Goal: Information Seeking & Learning: Find specific fact

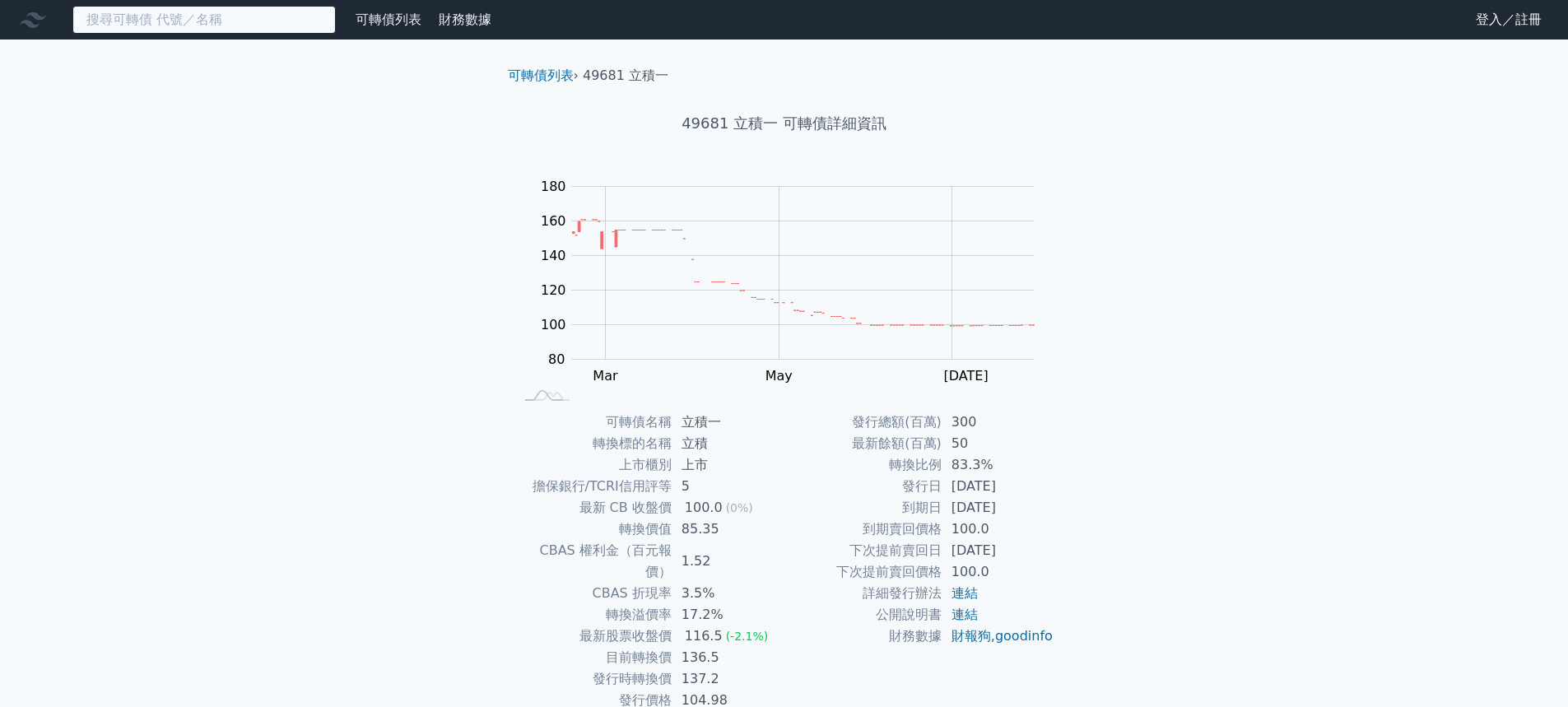
drag, startPoint x: 274, startPoint y: 21, endPoint x: 277, endPoint y: 9, distance: 12.4
click at [274, 21] on input at bounding box center [204, 20] width 263 height 28
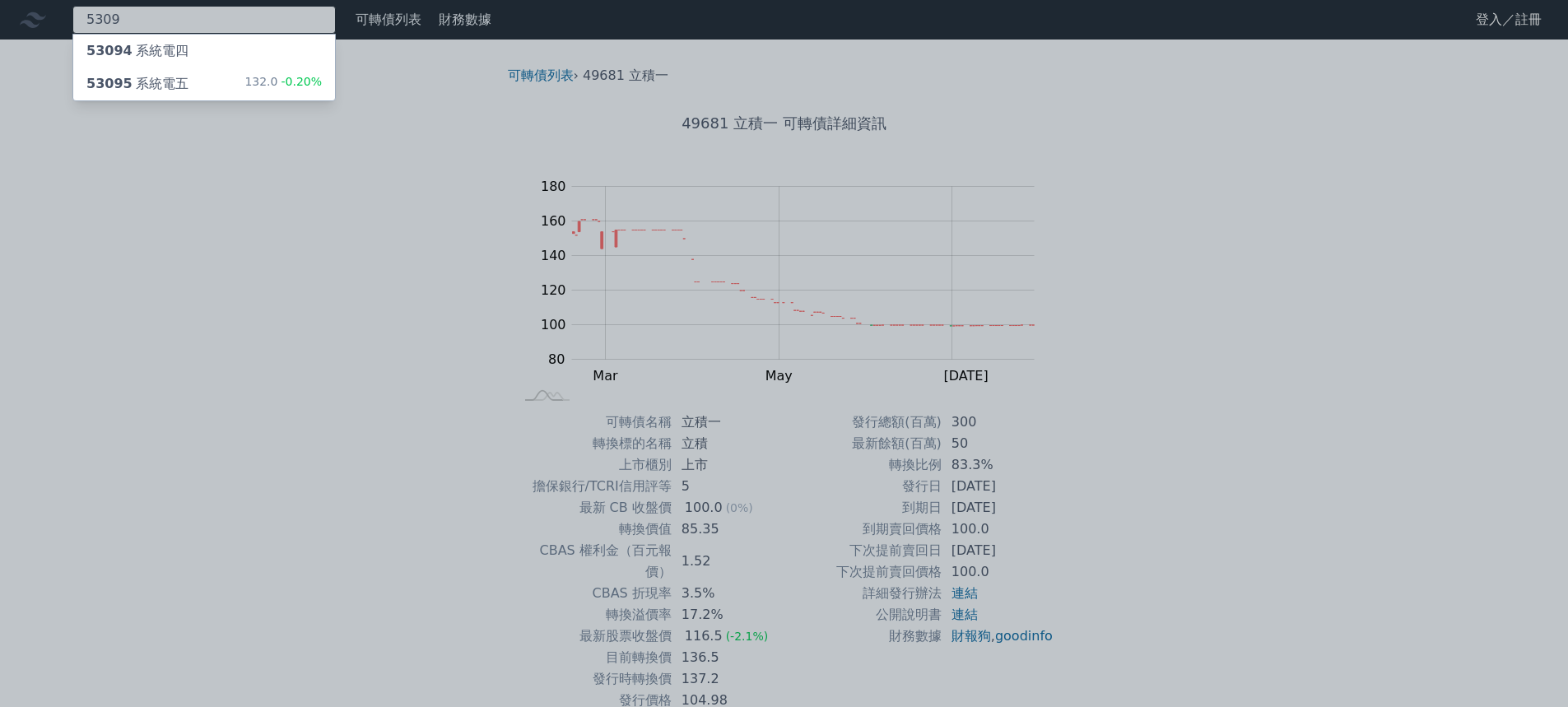
type input "5309"
click at [137, 88] on div "53095 系統電五" at bounding box center [137, 84] width 102 height 20
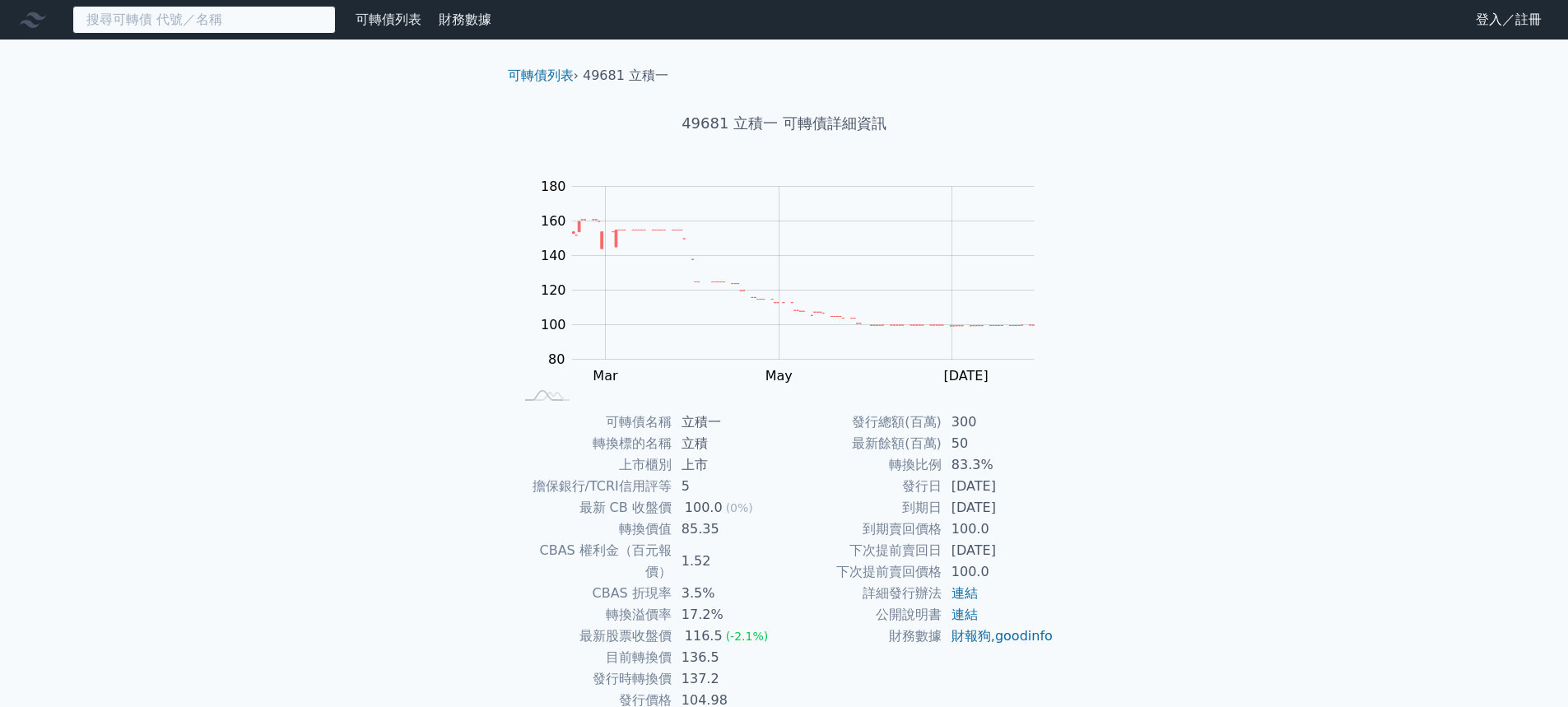
drag, startPoint x: 229, startPoint y: 22, endPoint x: 239, endPoint y: 0, distance: 24.2
click at [229, 22] on input at bounding box center [204, 20] width 263 height 28
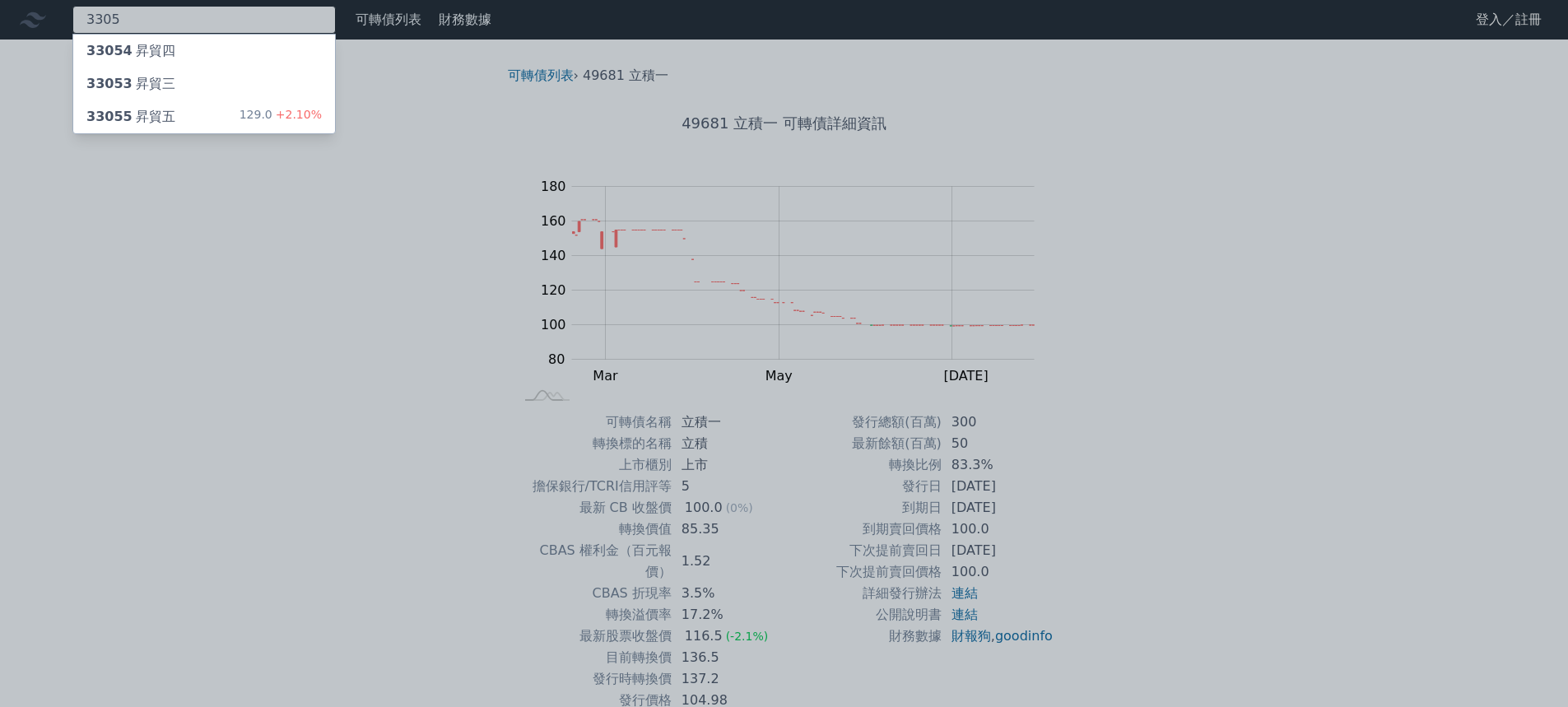
type input "3305"
click at [215, 119] on div "33055 昇貿五 129.0 +2.10%" at bounding box center [204, 117] width 261 height 33
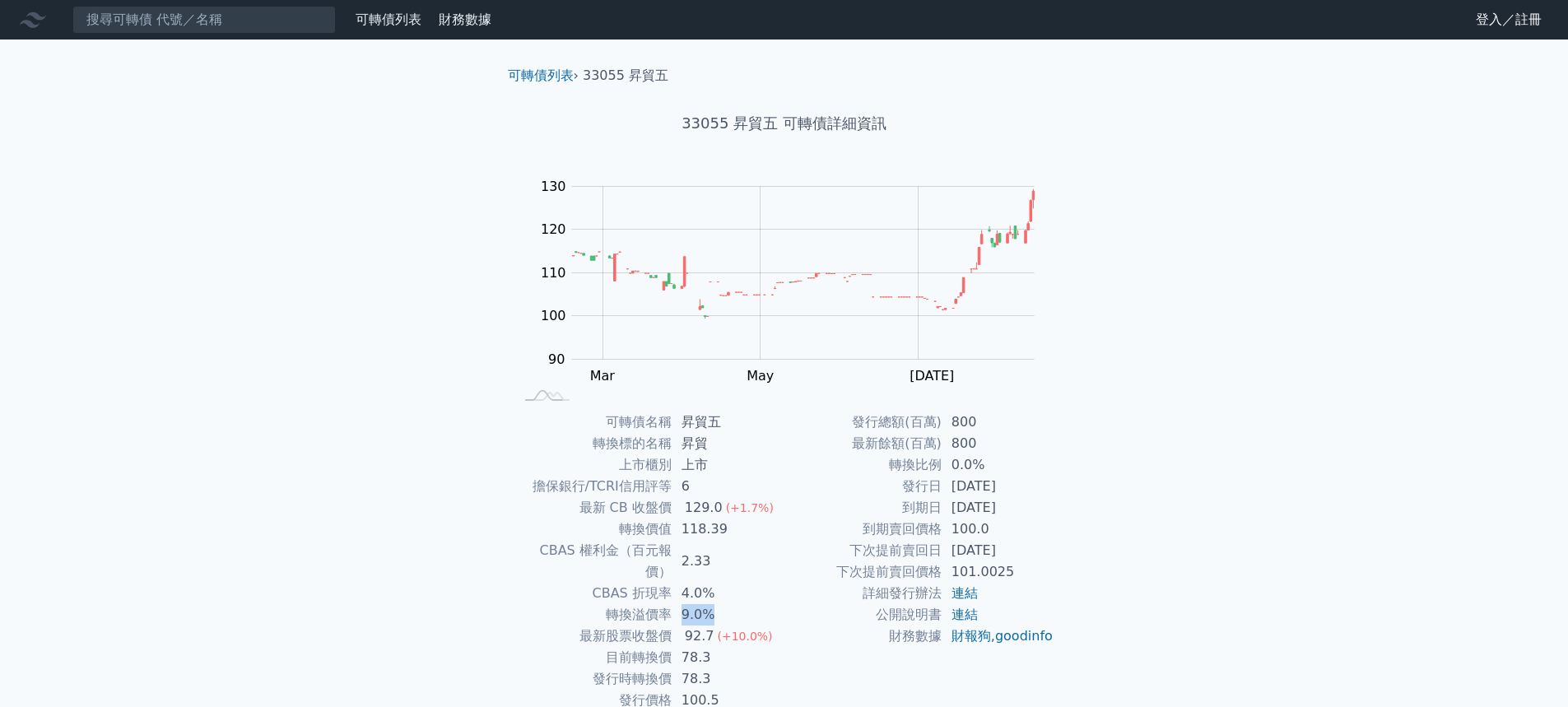
drag, startPoint x: 682, startPoint y: 599, endPoint x: 709, endPoint y: 592, distance: 27.9
click at [709, 604] on td "9.0%" at bounding box center [728, 614] width 113 height 21
drag, startPoint x: 726, startPoint y: 626, endPoint x: 760, endPoint y: 619, distance: 34.7
click at [760, 619] on tbody "可轉債名稱 昇貿五 轉換標的名稱 昇貿 上市櫃別 上市 擔保銀行/TCRI信用評等 6 最新 CB 收盤價 129.0 (+1.7%) 轉換價值 118.39…" at bounding box center [650, 561] width 270 height 299
click at [760, 629] on span "(+10.0%)" at bounding box center [745, 636] width 55 height 13
